Goal: Transaction & Acquisition: Purchase product/service

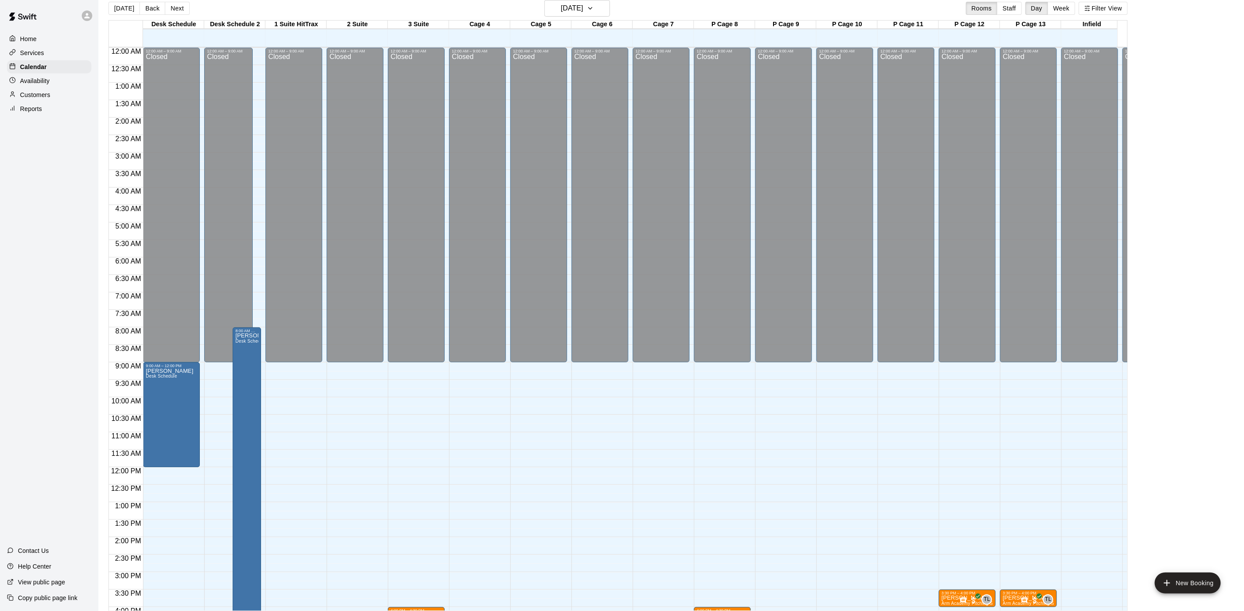
scroll to position [287, 0]
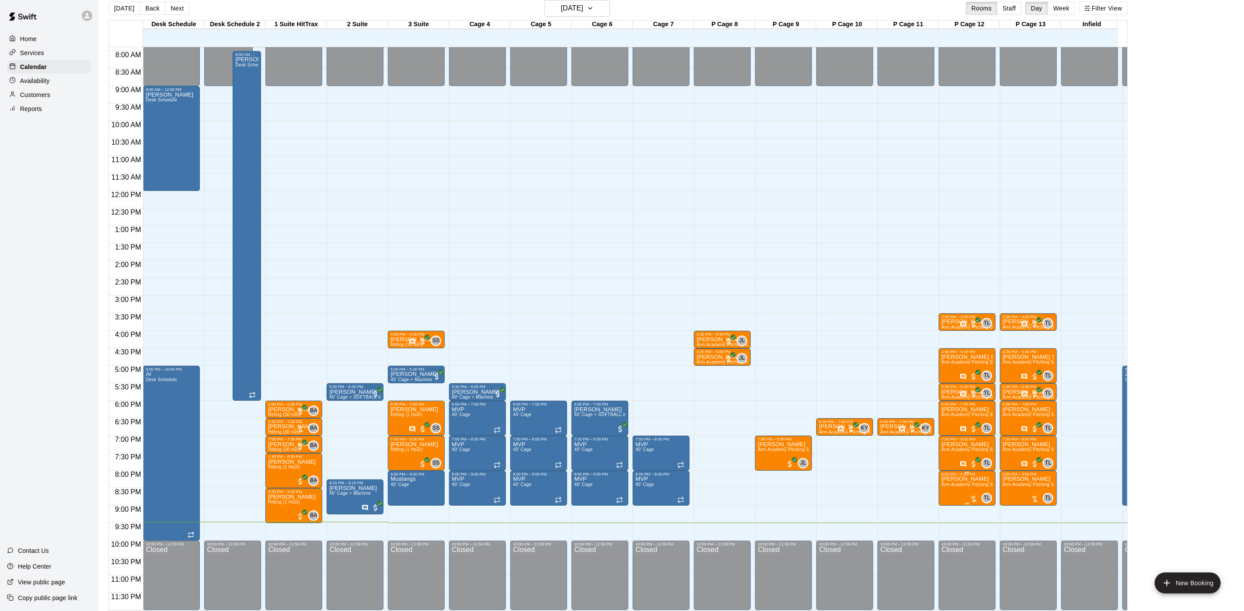
click at [968, 482] on span "Arm Academy Pitching Session 1 Hour - Pitching" at bounding box center [991, 484] width 101 height 5
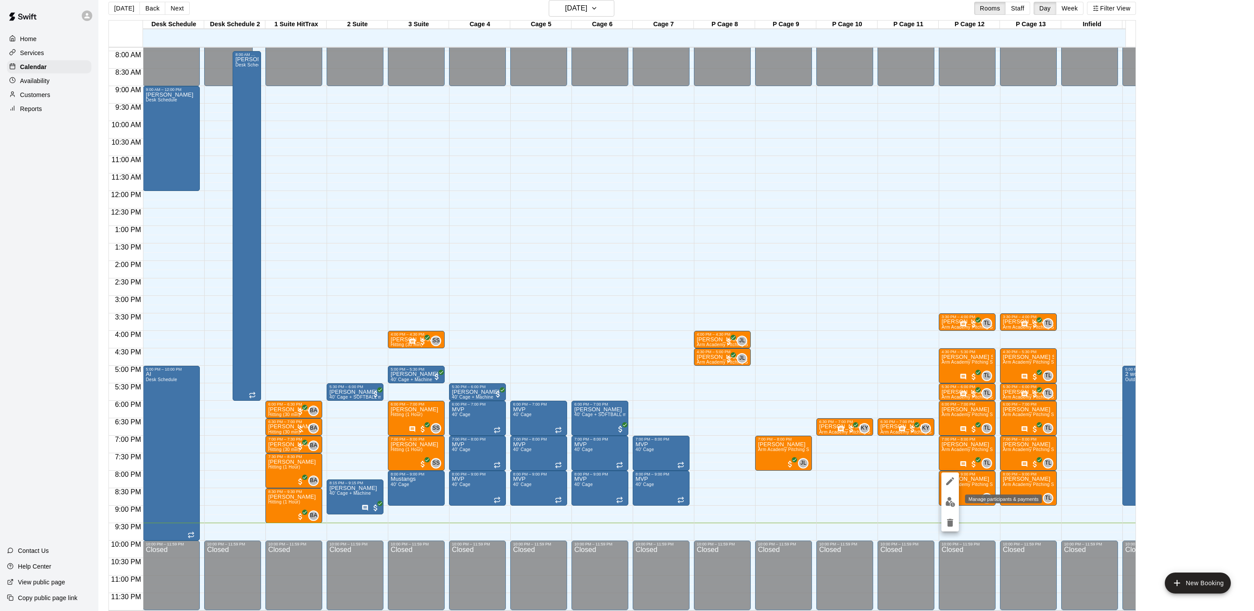
click at [951, 501] on img "edit" at bounding box center [950, 502] width 10 height 10
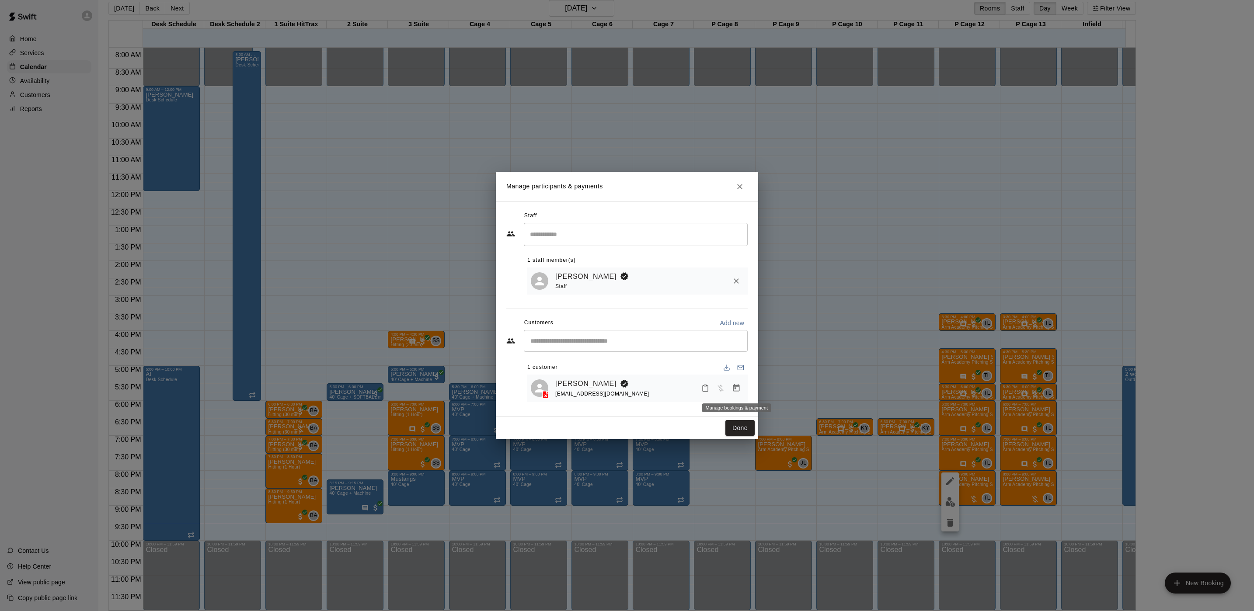
click at [736, 390] on icon "Manage bookings & payment" at bounding box center [736, 387] width 7 height 7
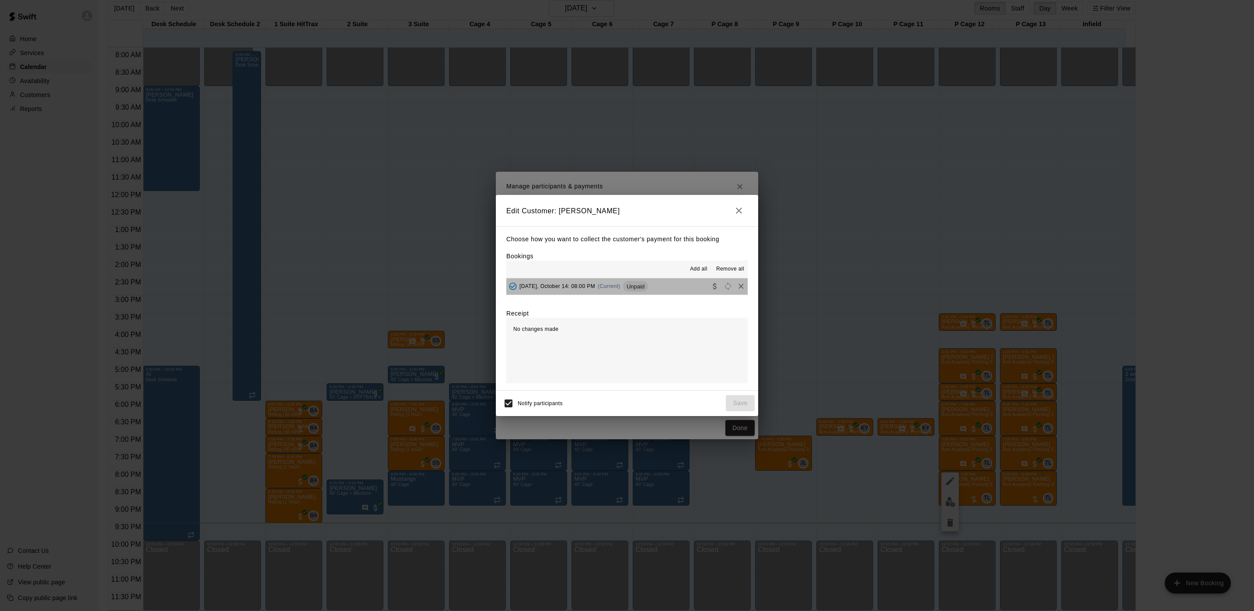
click at [639, 293] on div "[DATE], October 14: 08:00 PM (Current) Unpaid" at bounding box center [577, 286] width 142 height 13
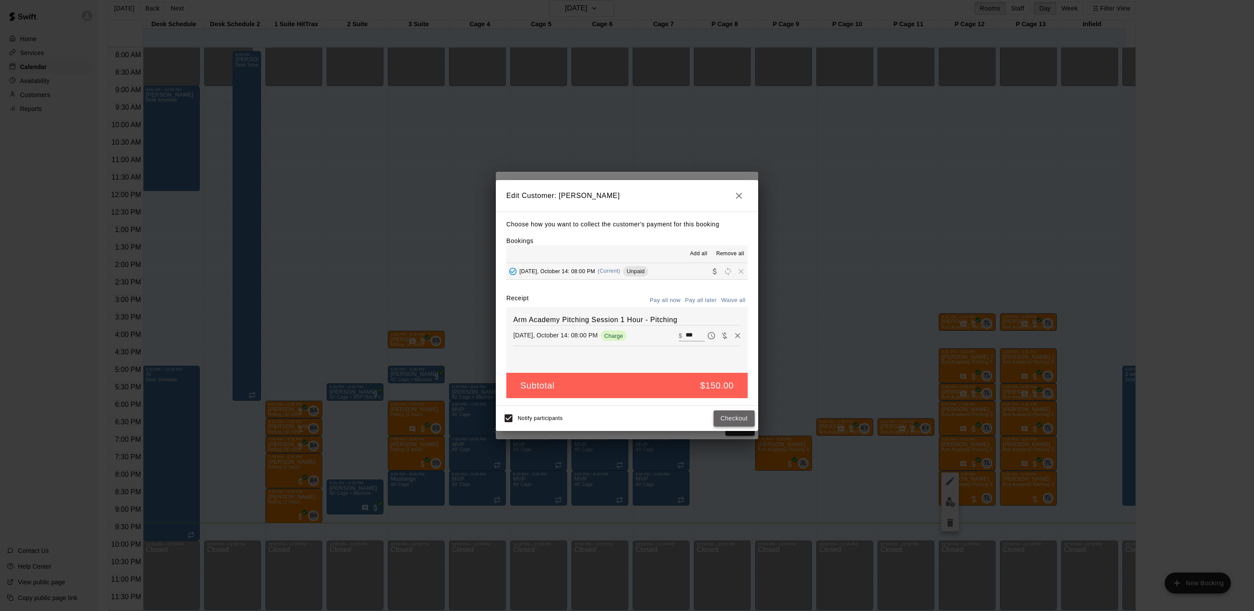
click at [737, 416] on button "Checkout" at bounding box center [734, 419] width 41 height 16
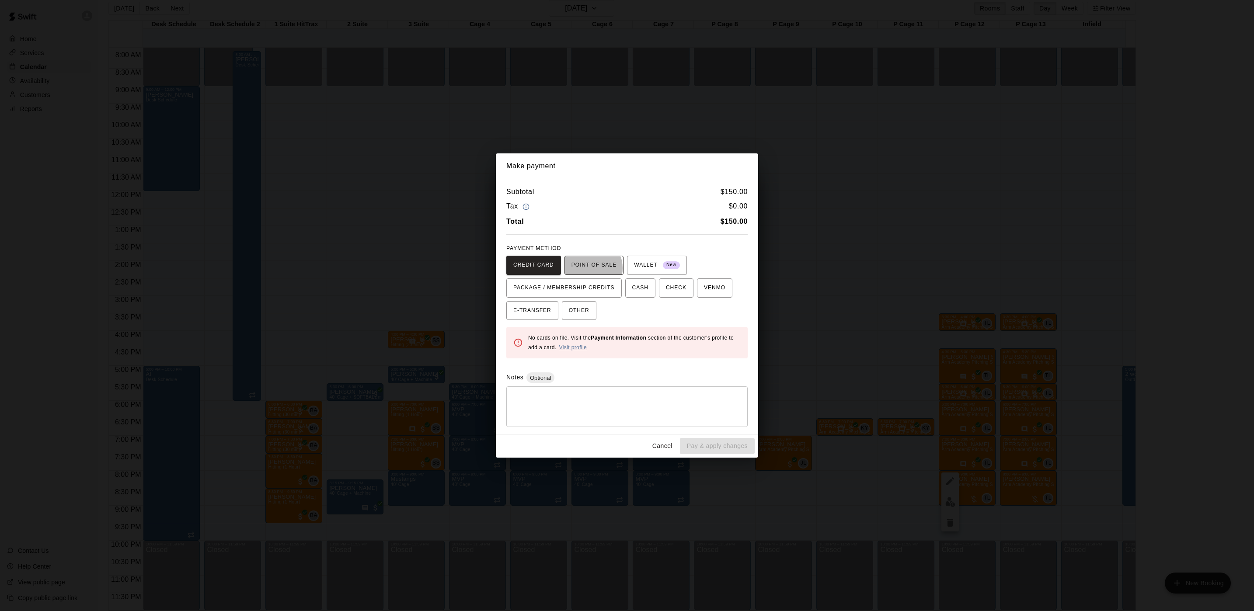
click at [584, 268] on span "POINT OF SALE" at bounding box center [593, 265] width 45 height 14
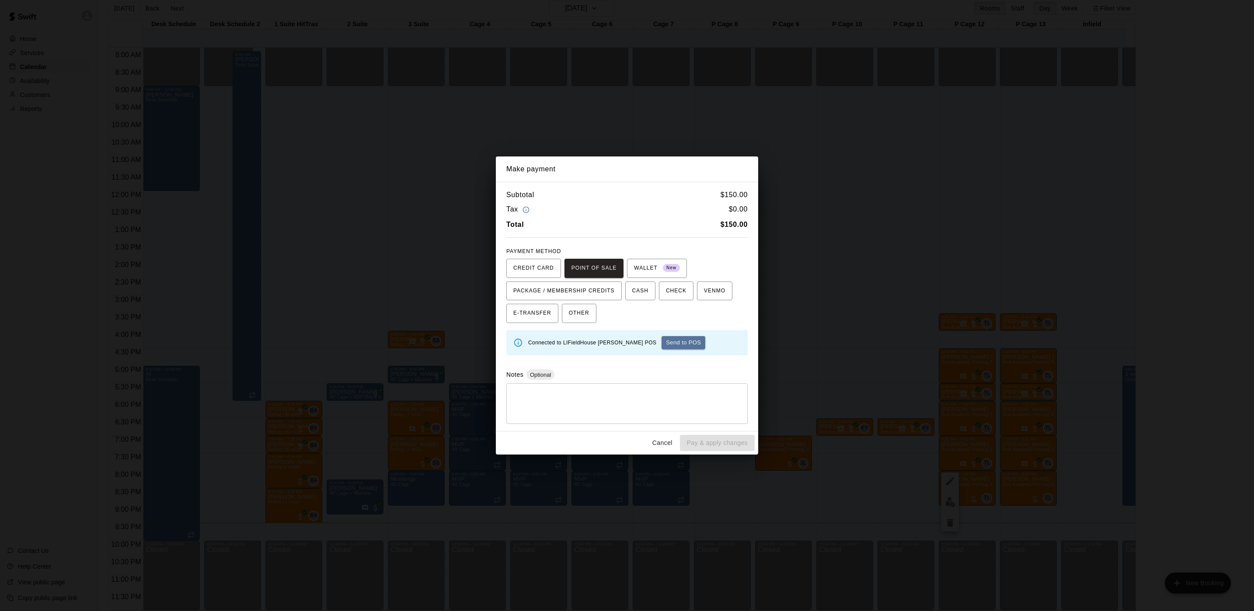
click at [898, 239] on div "Make payment Subtotal $ 150.00 Tax $ 0.00 Total $ 150.00 PAYMENT METHOD CREDIT …" at bounding box center [627, 305] width 1254 height 611
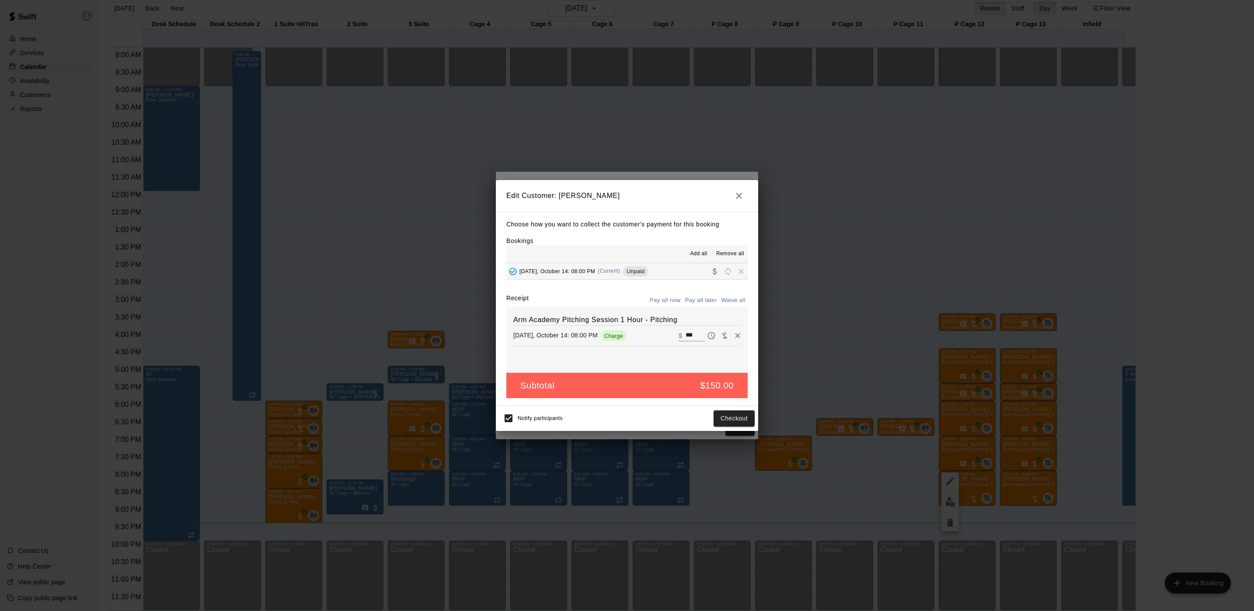
click at [898, 239] on div "Edit Customer: [PERSON_NAME] Choose how you want to collect the customer's paym…" at bounding box center [627, 305] width 1254 height 611
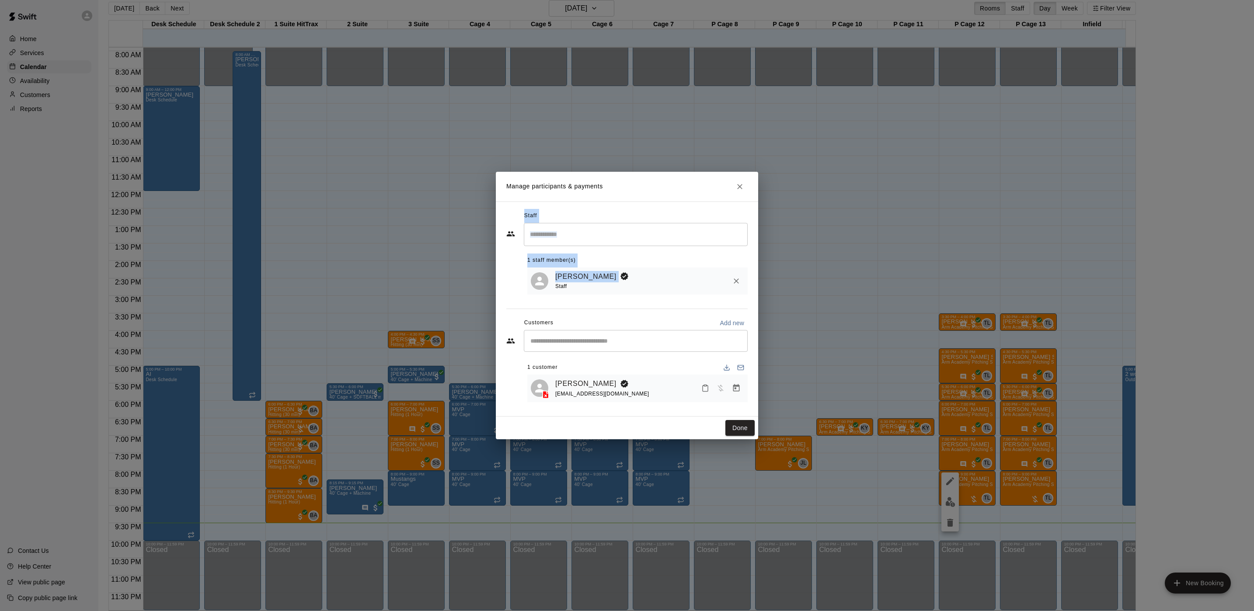
click at [898, 239] on div "Manage participants & payments Staff ​ 1 staff member(s) [PERSON_NAME] Staff Cu…" at bounding box center [627, 305] width 1254 height 611
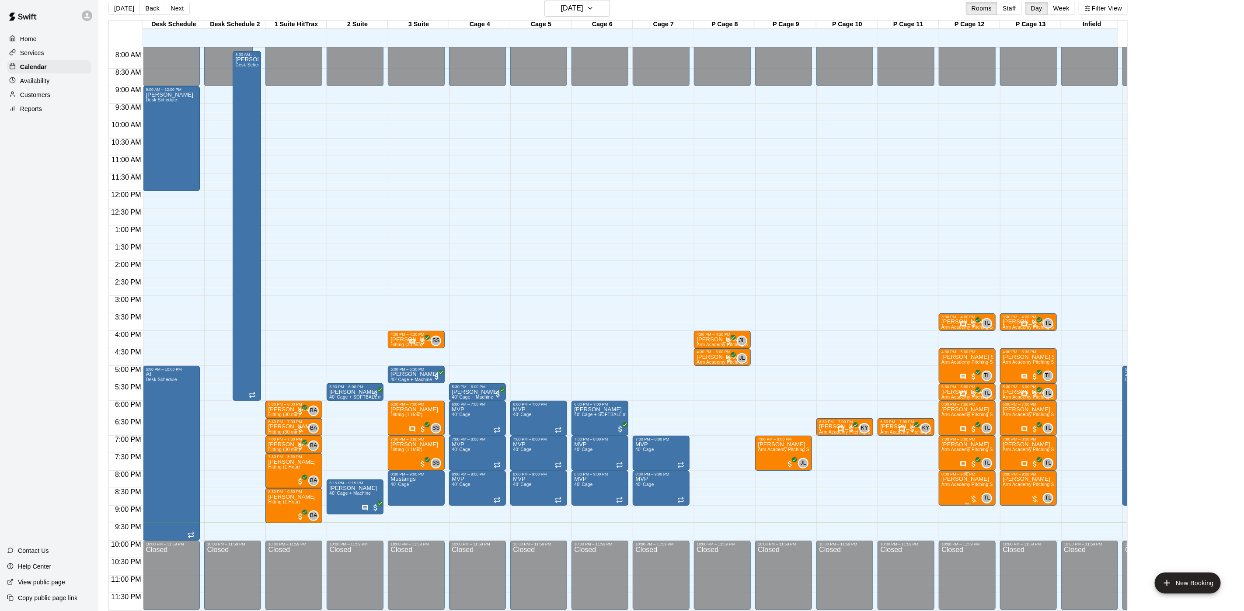
click at [947, 472] on div "8:00 PM – 9:00 PM" at bounding box center [967, 474] width 52 height 4
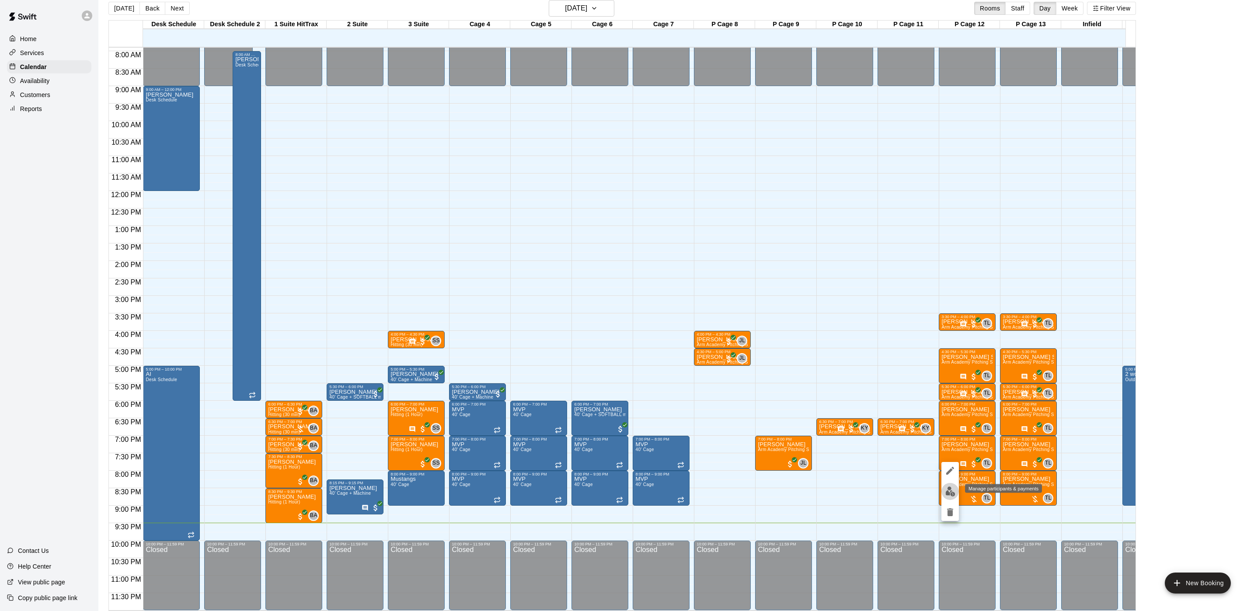
click at [947, 495] on img "edit" at bounding box center [950, 492] width 10 height 10
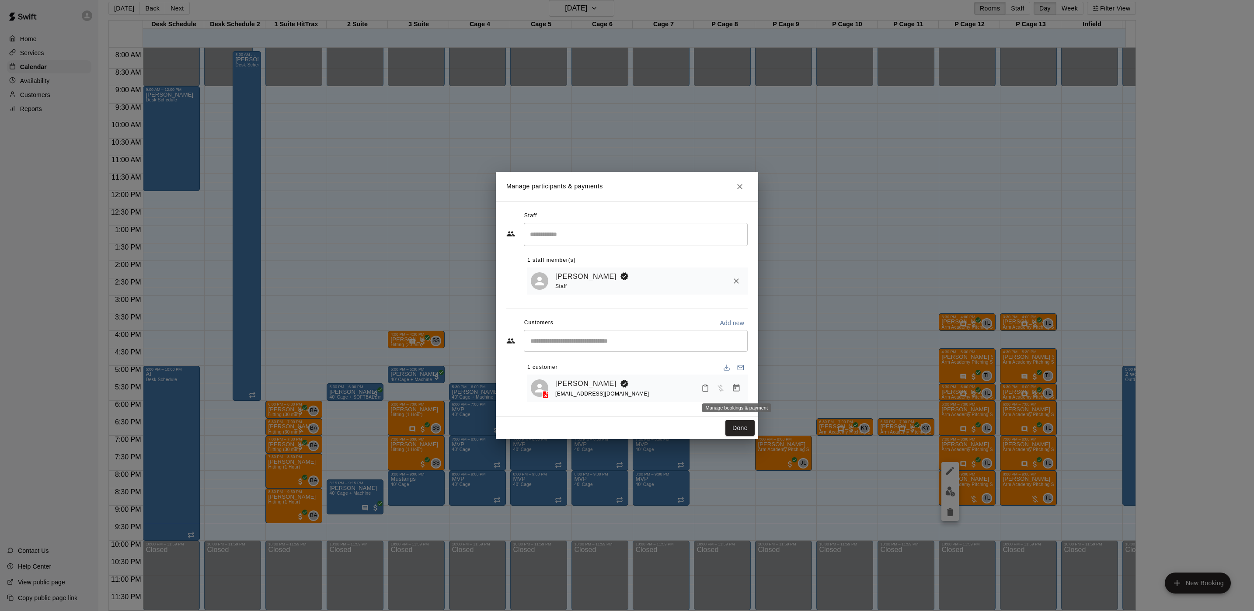
click at [737, 391] on icon "Manage bookings & payment" at bounding box center [736, 388] width 9 height 9
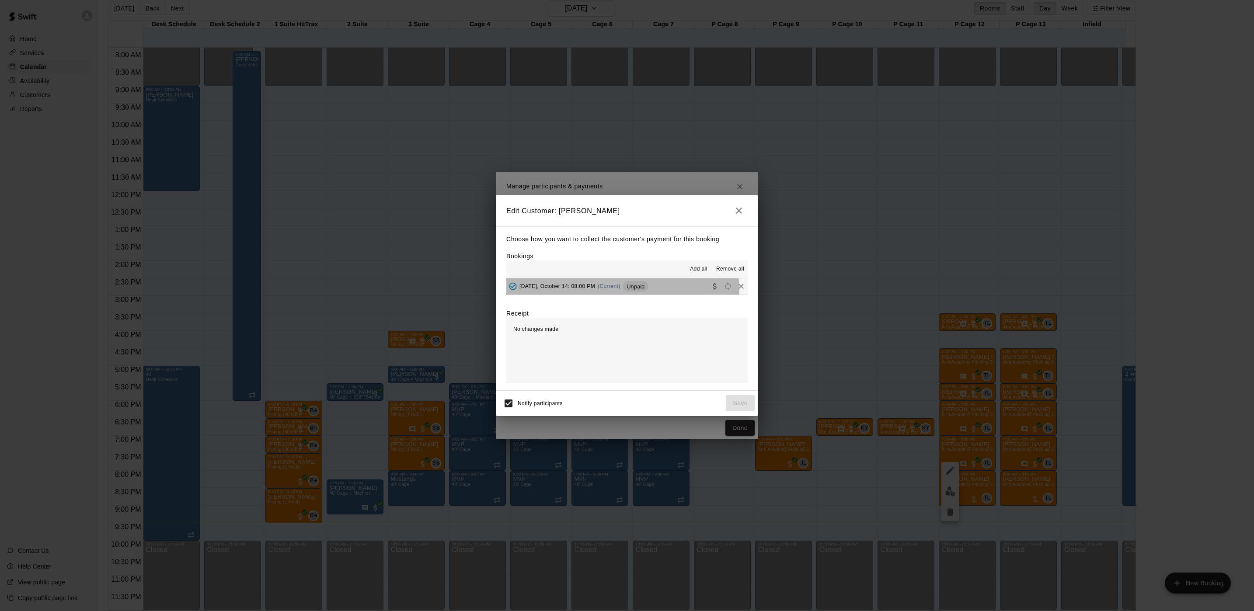
click at [622, 291] on div "[DATE], October 14: 08:00 PM (Current) Unpaid" at bounding box center [577, 286] width 142 height 13
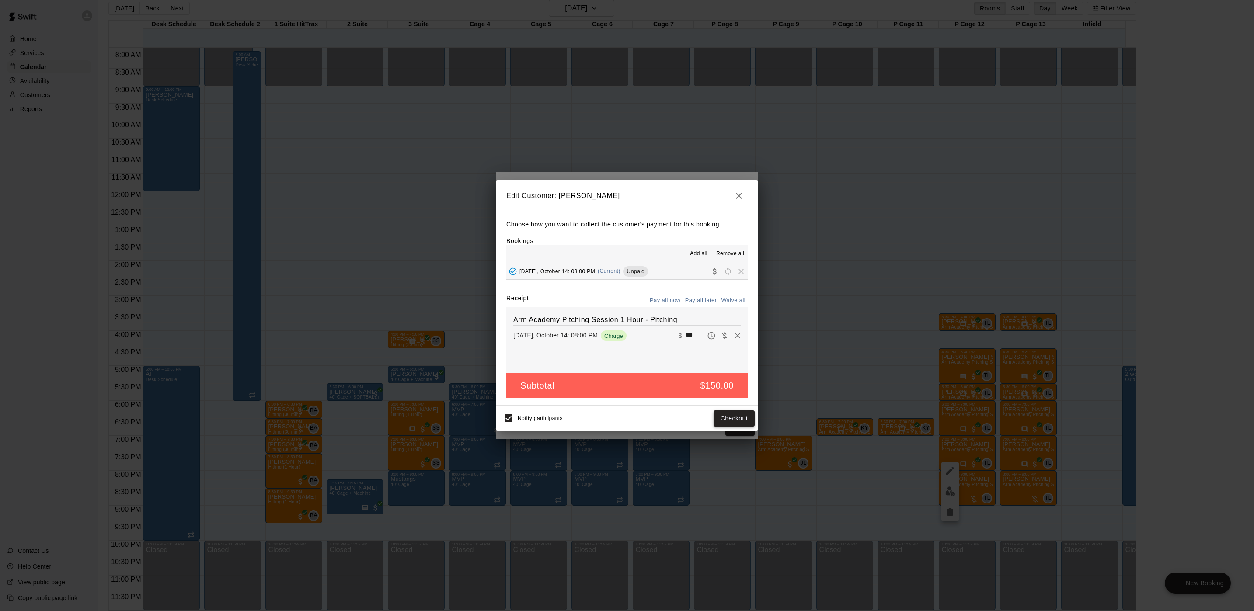
click at [731, 415] on button "Checkout" at bounding box center [734, 419] width 41 height 16
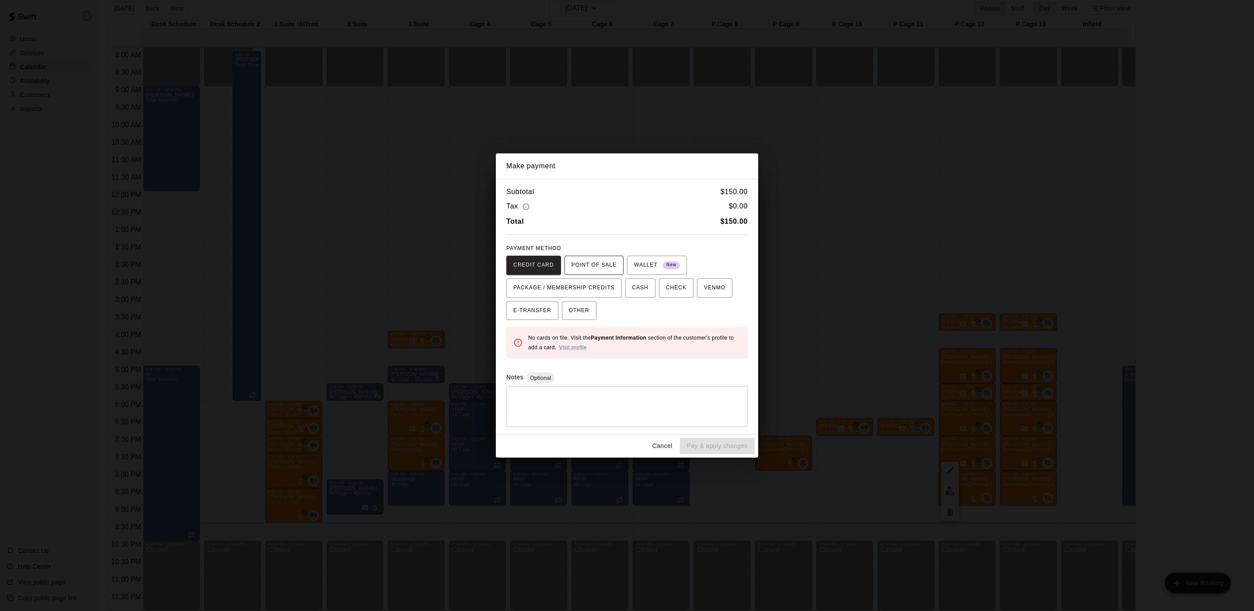
click at [592, 257] on button "POINT OF SALE" at bounding box center [593, 265] width 59 height 19
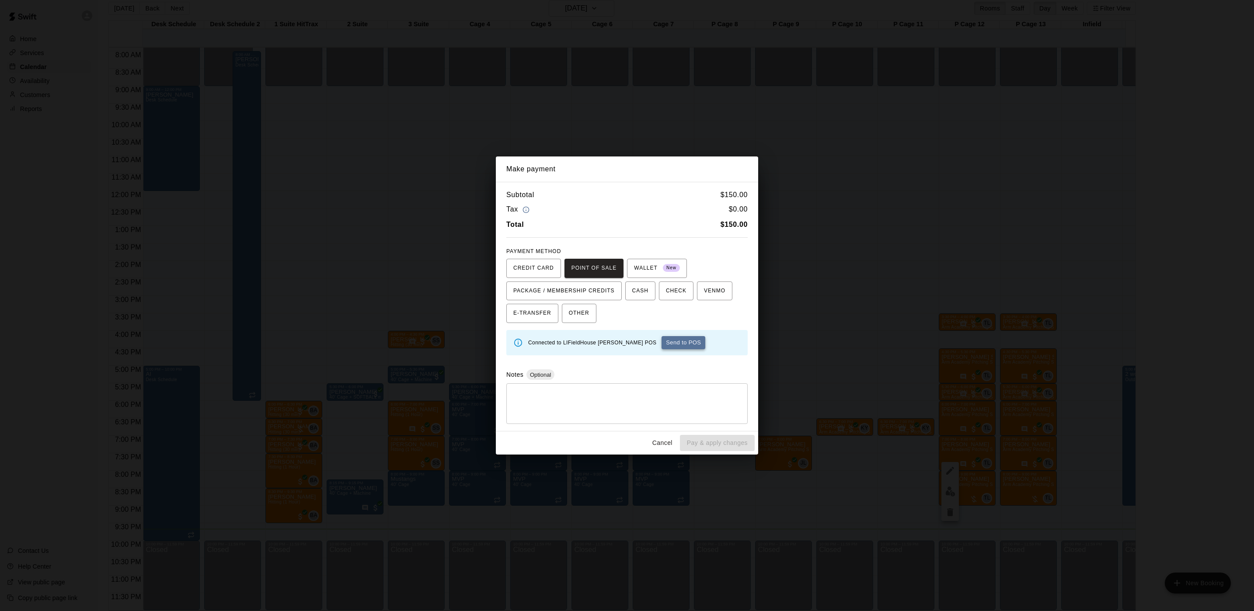
click at [662, 342] on button "Send to POS" at bounding box center [684, 342] width 44 height 13
click at [604, 344] on button "Send to POS" at bounding box center [611, 342] width 44 height 13
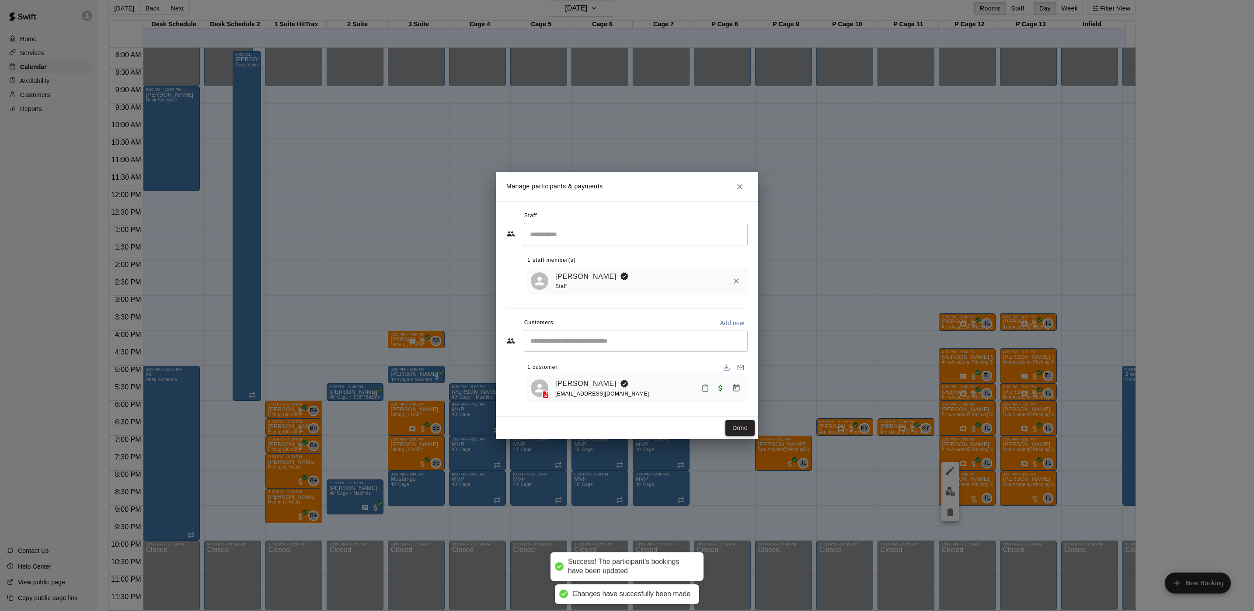
click at [728, 424] on button "Done" at bounding box center [739, 428] width 29 height 16
